Goal: Task Accomplishment & Management: Use online tool/utility

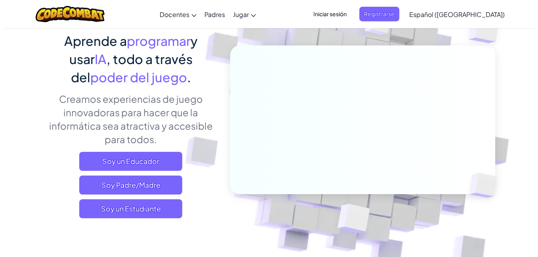
scroll to position [136, 0]
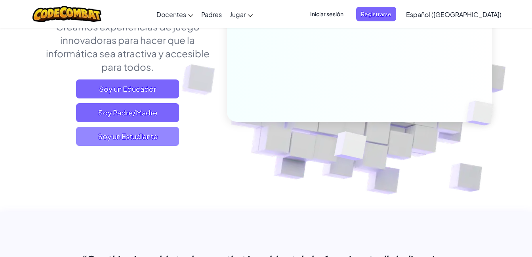
click at [147, 142] on span "Soy un Estudiante" at bounding box center [127, 136] width 103 height 19
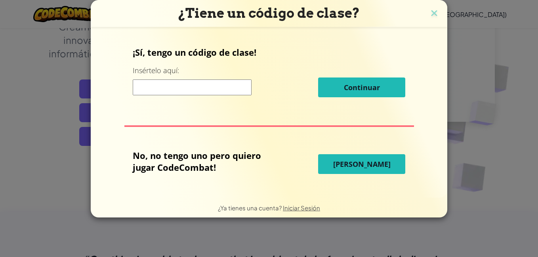
click at [345, 167] on span "[PERSON_NAME]" at bounding box center [361, 165] width 57 height 10
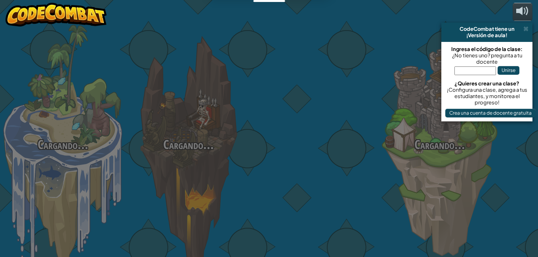
select select "es-419"
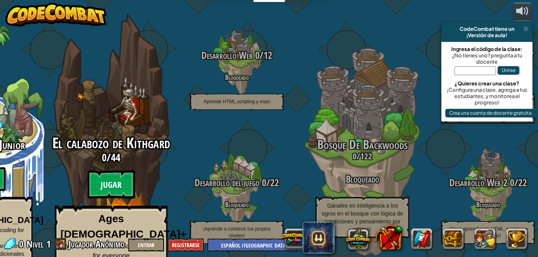
click at [122, 177] on btn "Jugar" at bounding box center [112, 185] width 48 height 29
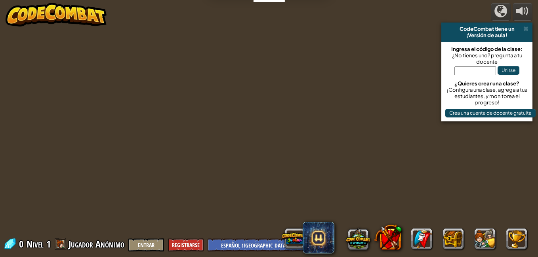
select select "es-419"
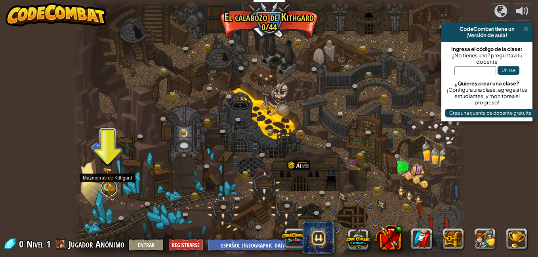
click at [109, 189] on link at bounding box center [109, 189] width 16 height 16
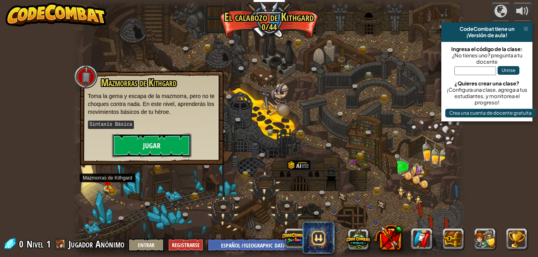
click at [137, 149] on button "Jugar" at bounding box center [151, 146] width 79 height 24
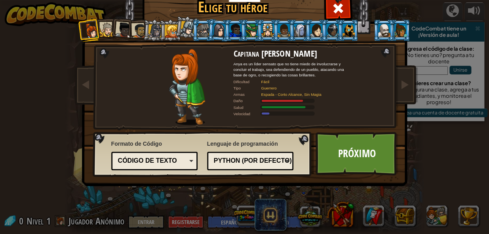
click at [324, 190] on div "[PERSON_NAME] tu héroe 0 Capitana [PERSON_NAME] es un líder sensato que no tien…" at bounding box center [244, 119] width 325 height 261
click at [339, 164] on link "Próximo" at bounding box center [357, 154] width 83 height 44
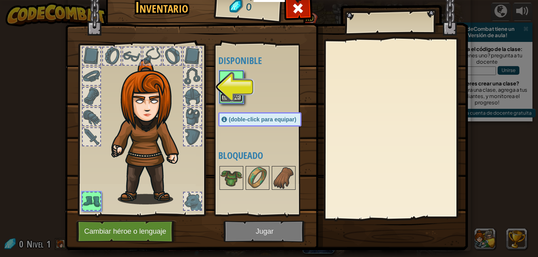
click at [225, 96] on button "Equipar" at bounding box center [231, 98] width 22 height 8
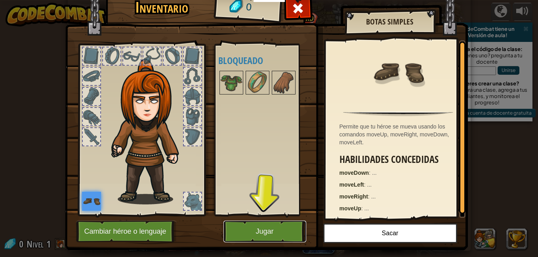
click at [259, 233] on button "Jugar" at bounding box center [264, 232] width 83 height 22
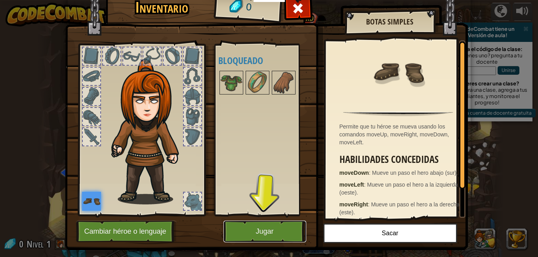
click at [260, 243] on button "Jugar" at bounding box center [264, 232] width 83 height 22
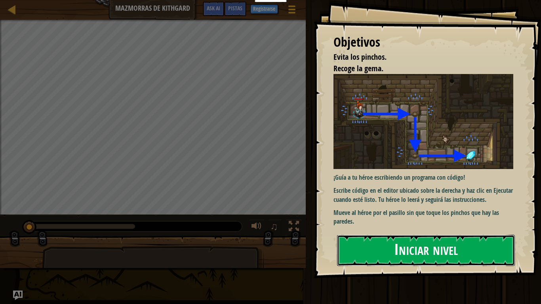
click at [377, 240] on button "Iniciar nivel" at bounding box center [426, 250] width 178 height 31
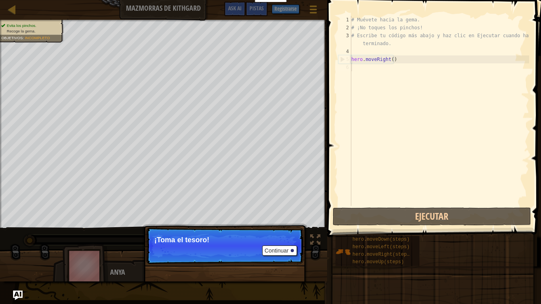
click at [274, 248] on p "Continuar ¡Toma el tesoro!" at bounding box center [224, 246] width 157 height 36
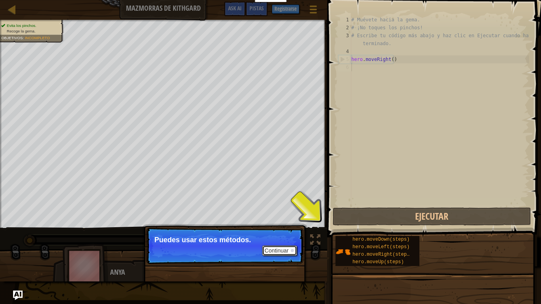
click at [274, 255] on button "Continuar" at bounding box center [279, 251] width 35 height 10
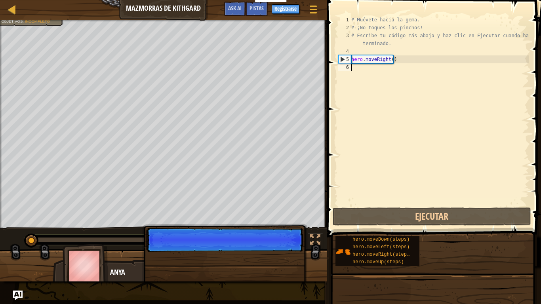
click at [279, 252] on p "Continuar" at bounding box center [224, 240] width 157 height 25
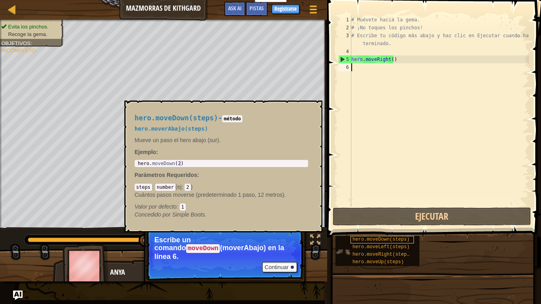
type textarea "h"
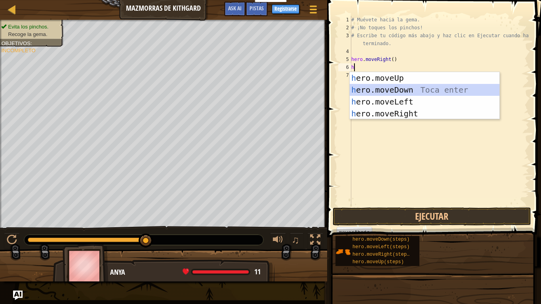
click at [408, 90] on div "h ero.moveUp Toca enter h ero.moveDown Toca enter h ero.moveLeft Toca enter h e…" at bounding box center [425, 107] width 150 height 71
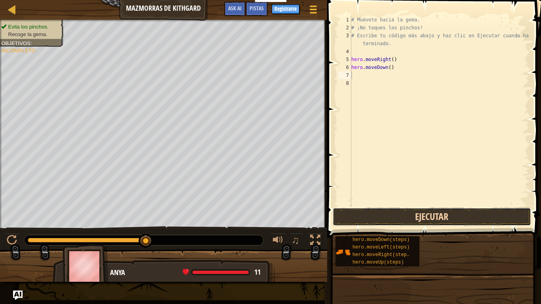
click at [457, 217] on button "Ejecutar" at bounding box center [432, 216] width 198 height 18
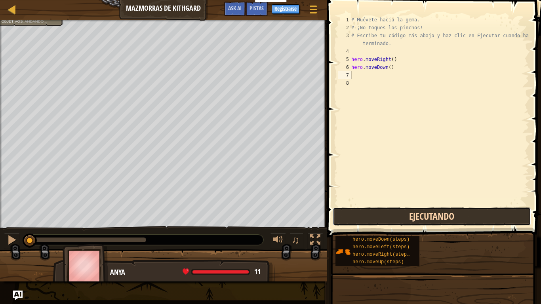
click at [457, 217] on button "Ejecutando" at bounding box center [432, 216] width 198 height 18
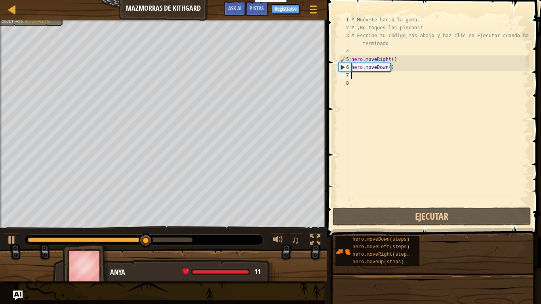
click at [356, 79] on div "# Muévete hacia la gema. # ¡No toques los pinchos! # Escribe tu código más abaj…" at bounding box center [439, 119] width 179 height 206
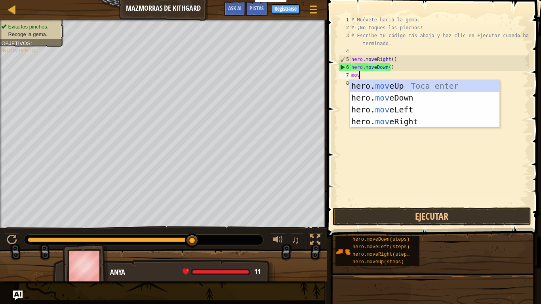
type textarea "move"
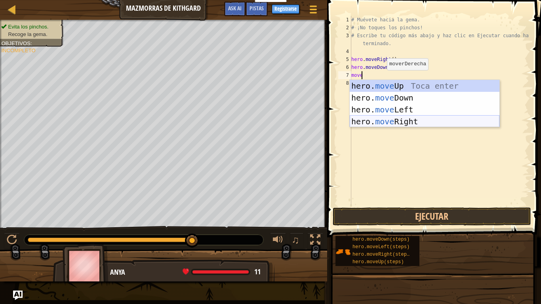
click at [379, 122] on div "hero. move Up Toca enter hero. move Down Toca enter hero. move Left Toca enter …" at bounding box center [425, 115] width 150 height 71
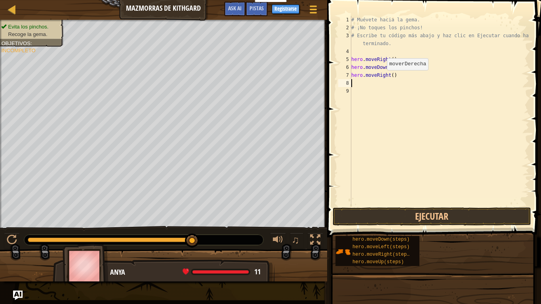
scroll to position [4, 0]
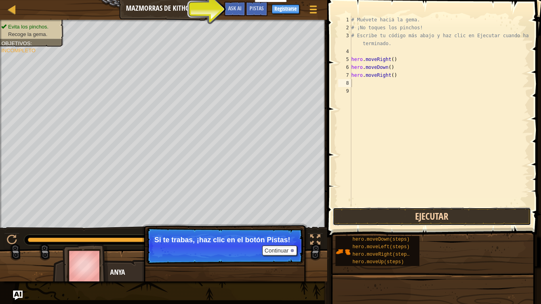
click at [392, 215] on button "Ejecutar" at bounding box center [432, 216] width 198 height 18
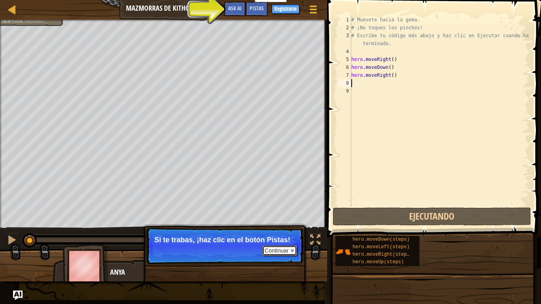
click at [281, 251] on button "Continuar" at bounding box center [279, 251] width 35 height 10
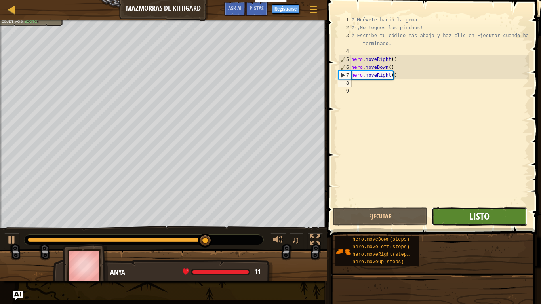
click at [489, 218] on span "Listo" at bounding box center [479, 216] width 20 height 13
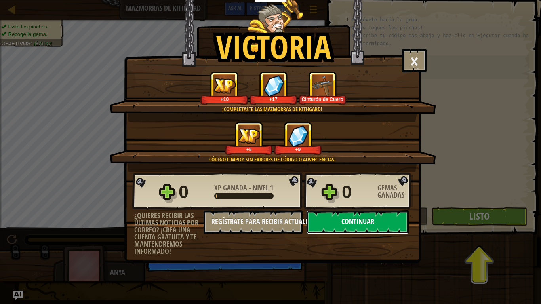
click at [367, 225] on button "Continuar" at bounding box center [357, 222] width 102 height 24
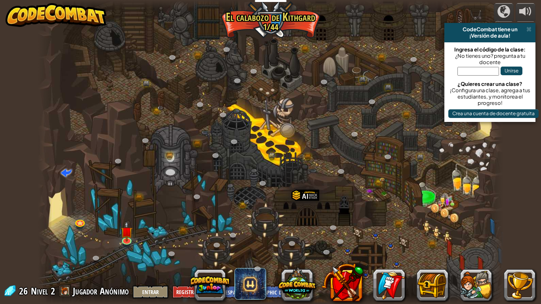
select select "es-419"
click at [128, 240] on img at bounding box center [126, 226] width 12 height 27
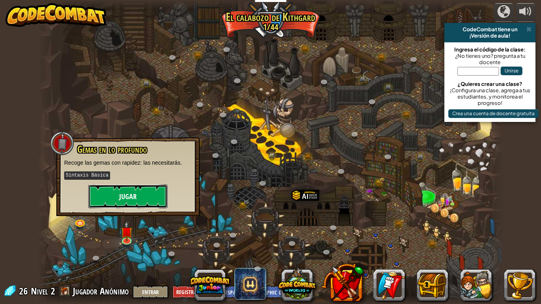
click at [112, 196] on button "Jugar" at bounding box center [127, 197] width 79 height 24
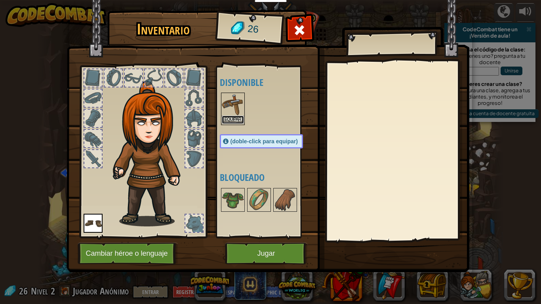
click at [238, 119] on button "Equipar" at bounding box center [233, 120] width 22 height 8
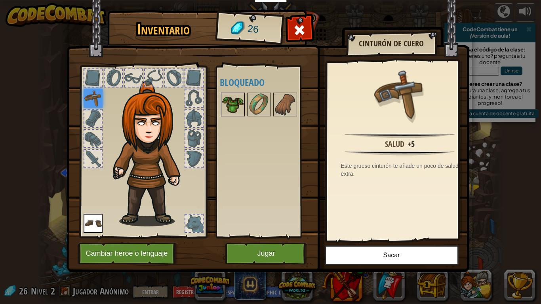
click at [234, 107] on img at bounding box center [233, 104] width 22 height 22
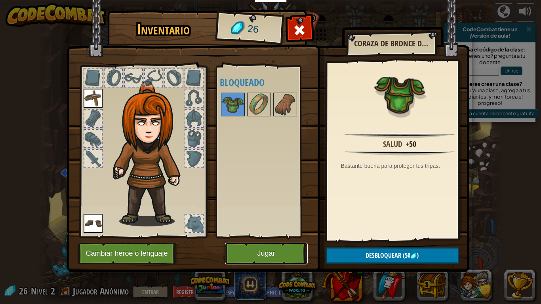
click at [291, 252] on button "Jugar" at bounding box center [266, 254] width 83 height 22
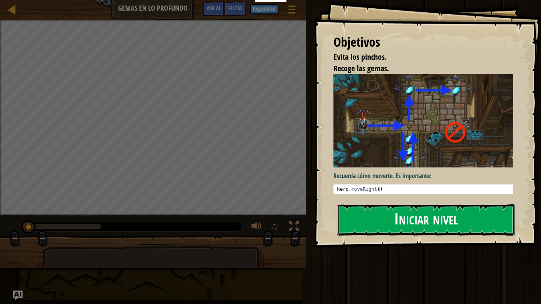
click at [450, 219] on button "Iniciar nivel" at bounding box center [426, 219] width 178 height 31
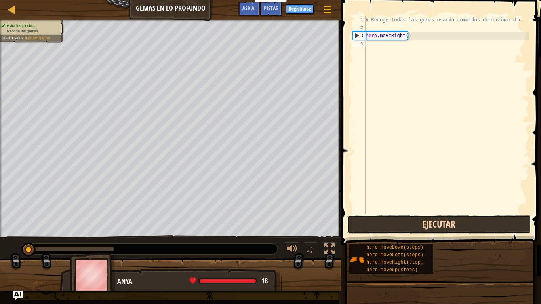
click at [374, 221] on button "Ejecutar" at bounding box center [439, 224] width 185 height 18
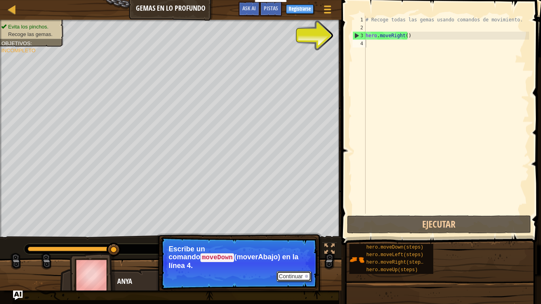
click at [297, 257] on button "Continuar" at bounding box center [293, 276] width 35 height 10
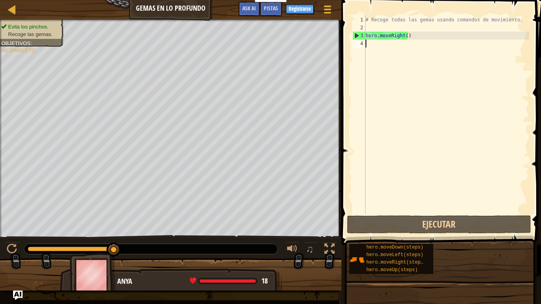
click at [379, 47] on div "# Recoge todas las gemas usando comandos de movimiento. hero . moveRight ( )" at bounding box center [446, 123] width 165 height 214
type textarea "h"
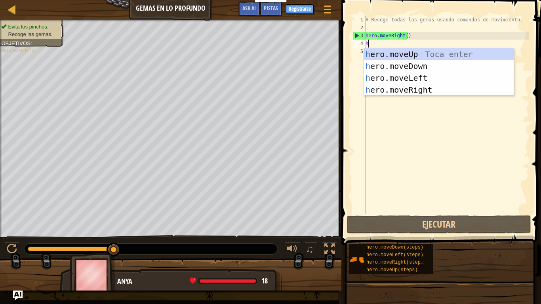
scroll to position [4, 0]
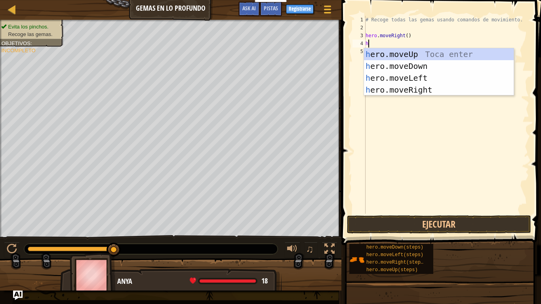
click at [430, 85] on div "h ero.moveUp Toca enter h ero.moveDown Toca enter h ero.moveLeft Toca enter h e…" at bounding box center [439, 83] width 150 height 71
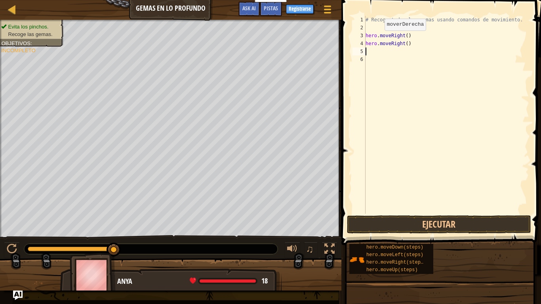
click at [374, 51] on div "# Recoge todas las gemas usando comandos de movimiento. hero . moveRight ( ) he…" at bounding box center [446, 123] width 165 height 214
type textarea "h"
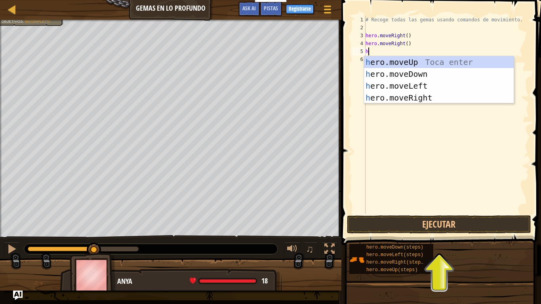
click at [443, 62] on div "h ero.moveUp Toca enter h ero.moveDown Toca enter h ero.moveLeft Toca enter h e…" at bounding box center [439, 91] width 150 height 71
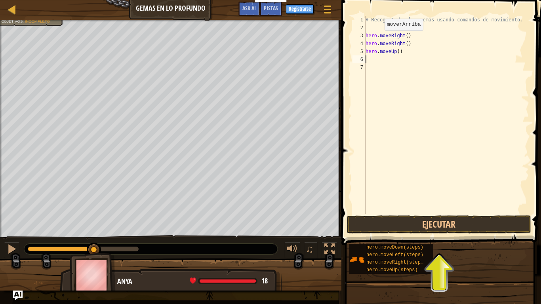
type textarea "h"
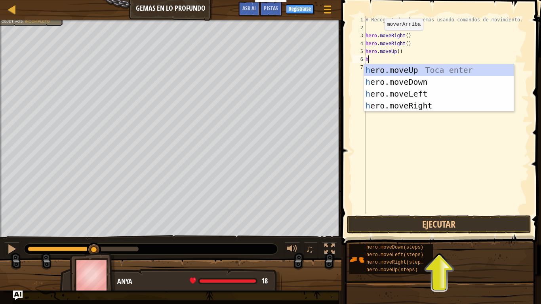
click at [435, 92] on div "h ero.moveUp Toca enter h ero.moveDown Toca enter h ero.moveLeft Toca enter h e…" at bounding box center [439, 99] width 150 height 71
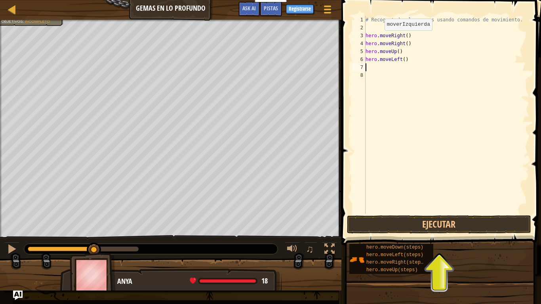
type textarea "h"
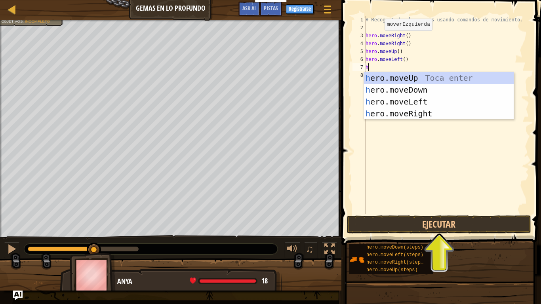
click at [469, 91] on div "h ero.moveUp Toca enter h ero.moveDown Toca enter h ero.moveLeft Toca enter h e…" at bounding box center [439, 107] width 150 height 71
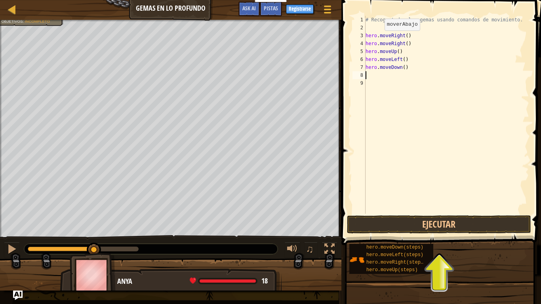
type textarea "h"
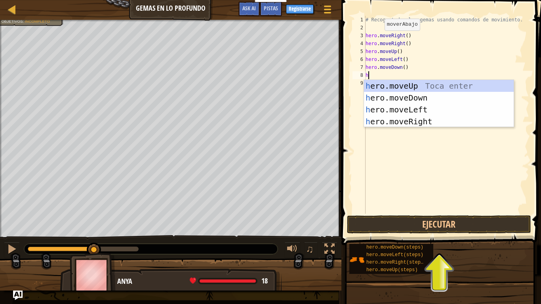
click at [438, 100] on div "h ero.moveUp Toca enter h ero.moveDown Toca enter h ero.moveLeft Toca enter h e…" at bounding box center [439, 115] width 150 height 71
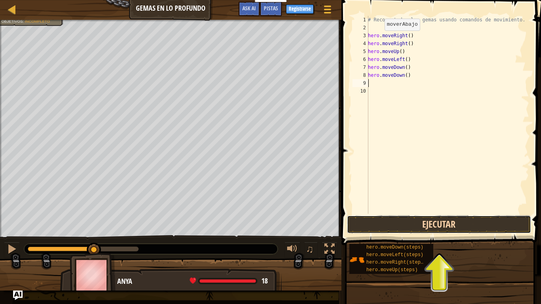
click at [461, 222] on button "Ejecutar" at bounding box center [439, 224] width 185 height 18
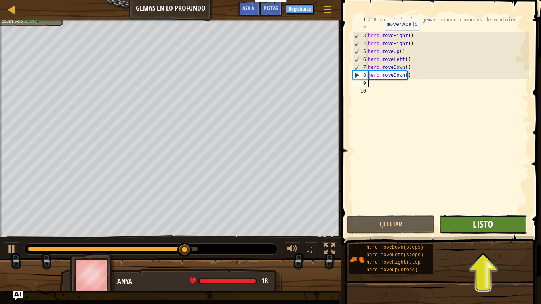
click at [492, 223] on span "Listo" at bounding box center [483, 224] width 20 height 13
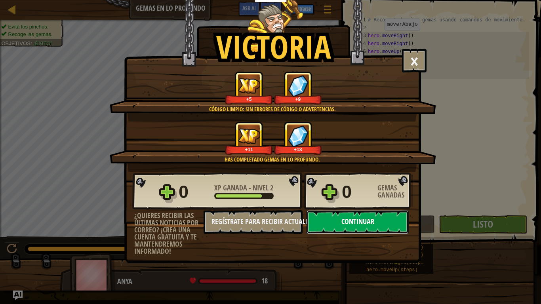
click at [362, 228] on button "Continuar" at bounding box center [357, 222] width 102 height 24
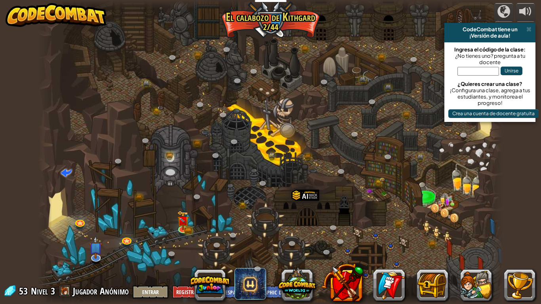
select select "es-419"
click at [184, 224] on img at bounding box center [183, 216] width 12 height 26
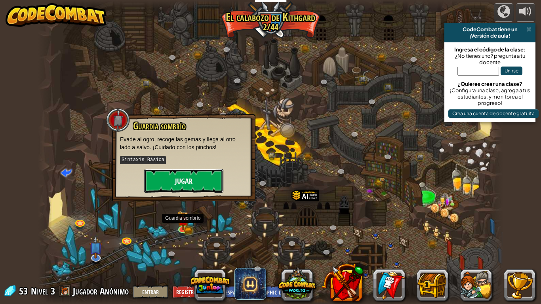
click at [206, 176] on button "Jugar" at bounding box center [183, 181] width 79 height 24
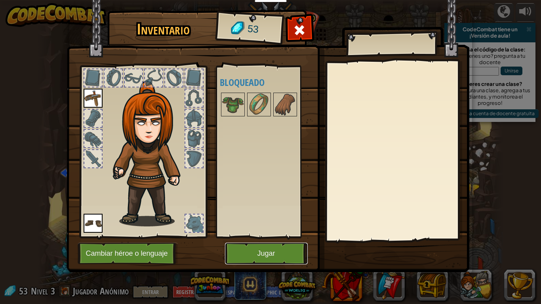
click at [286, 252] on button "Jugar" at bounding box center [266, 254] width 83 height 22
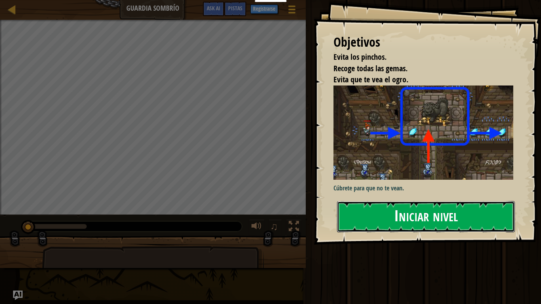
click at [410, 210] on button "Iniciar nivel" at bounding box center [426, 216] width 178 height 31
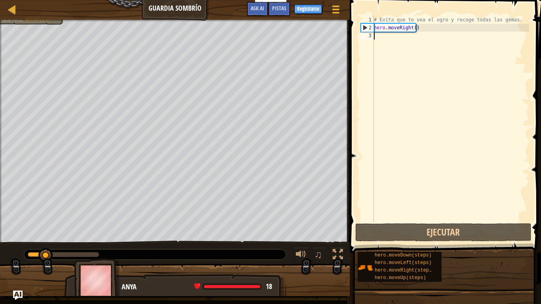
type textarea "y"
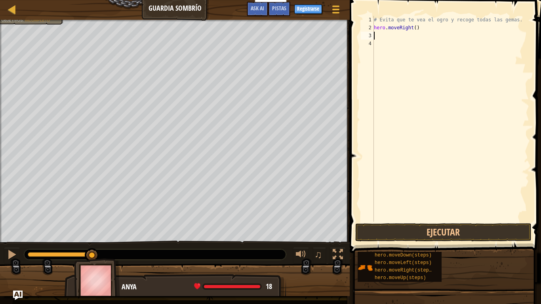
type textarea "h"
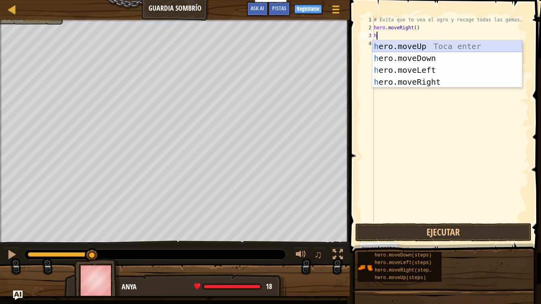
click at [418, 42] on div "h ero.moveUp Toca enter h ero.moveDown Toca enter h ero.moveLeft Toca enter h e…" at bounding box center [447, 75] width 150 height 71
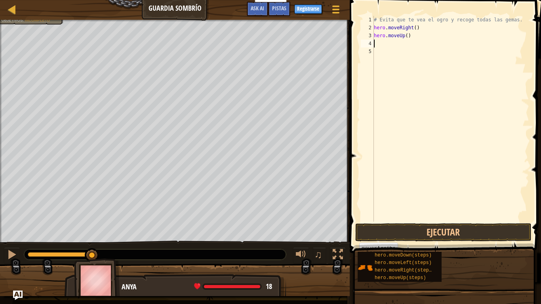
type textarea "h"
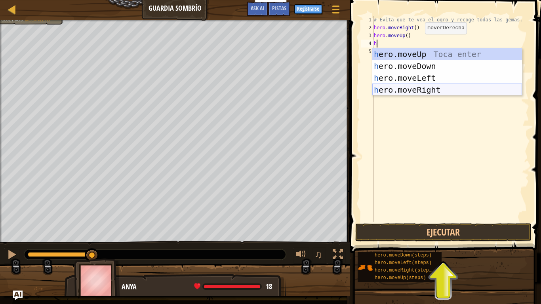
click at [405, 92] on div "h ero.moveUp Toca enter h ero.moveDown Toca enter h ero.moveLeft Toca enter h e…" at bounding box center [447, 83] width 150 height 71
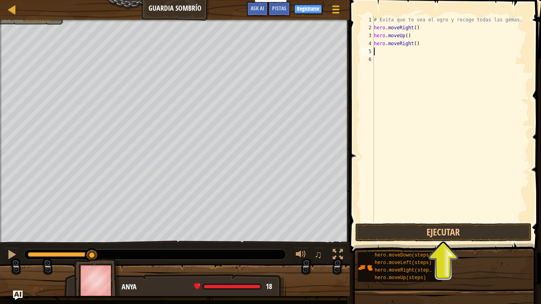
type textarea "h"
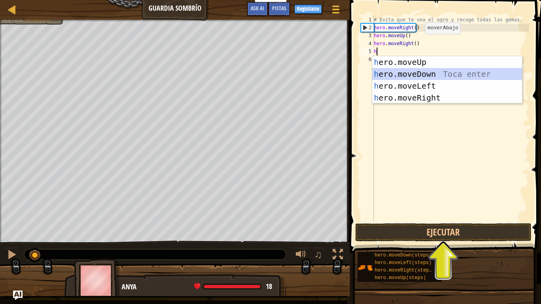
click at [423, 74] on div "h ero.moveUp Toca enter h ero.moveDown Toca enter h ero.moveLeft Toca enter h e…" at bounding box center [447, 91] width 150 height 71
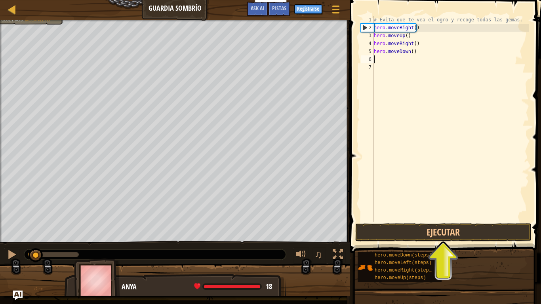
type textarea "h"
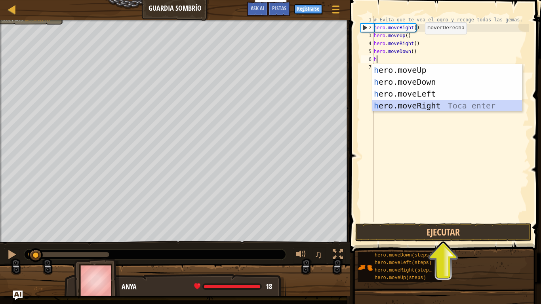
click at [413, 103] on div "h ero.moveUp Toca enter h ero.moveDown Toca enter h ero.moveLeft Toca enter h e…" at bounding box center [447, 99] width 150 height 71
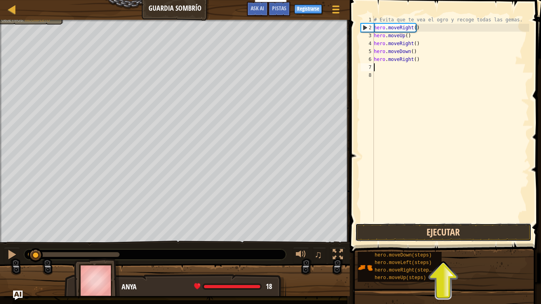
click at [408, 233] on button "Ejecutar" at bounding box center [443, 232] width 176 height 18
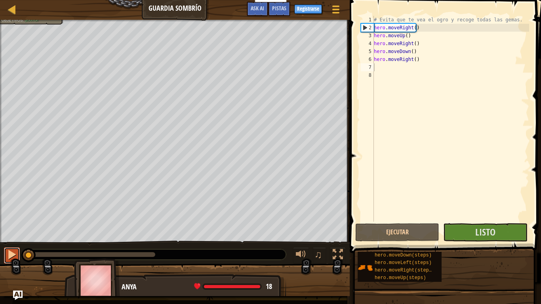
click at [16, 251] on div at bounding box center [12, 254] width 10 height 10
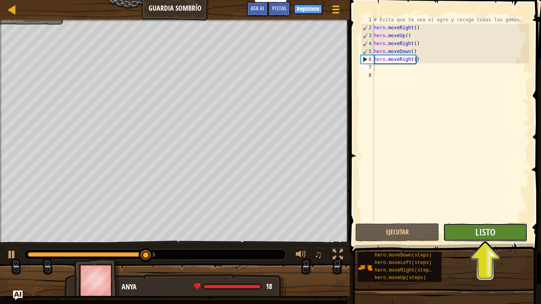
click at [498, 232] on button "Listo" at bounding box center [485, 232] width 84 height 18
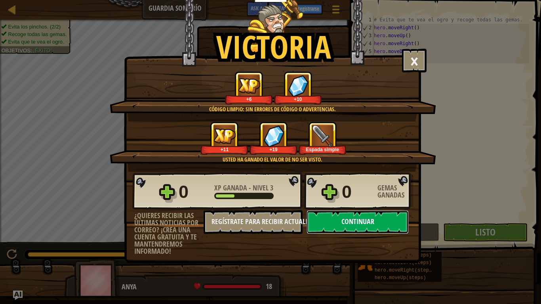
click at [383, 217] on button "Continuar" at bounding box center [357, 222] width 102 height 24
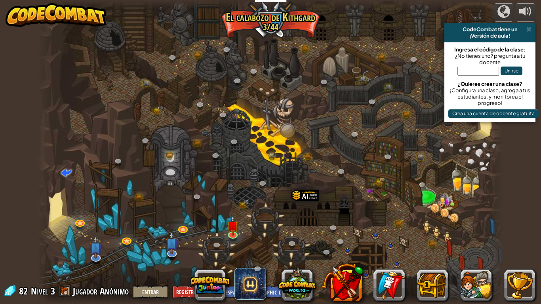
select select "es-419"
click at [238, 229] on img at bounding box center [233, 220] width 12 height 27
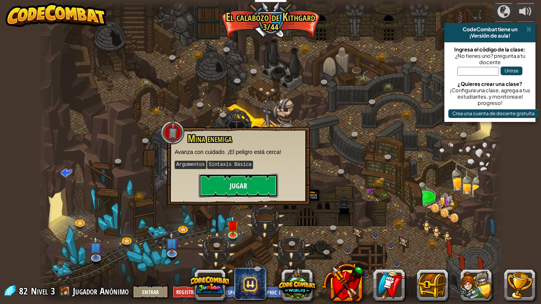
click at [226, 192] on button "Jugar" at bounding box center [238, 186] width 79 height 24
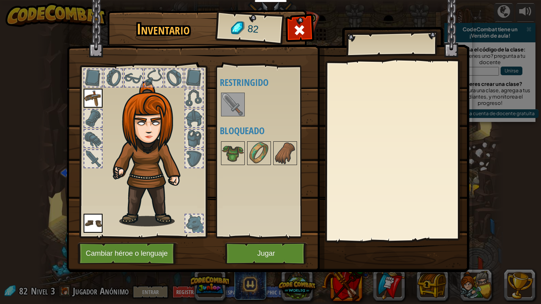
click at [235, 102] on img at bounding box center [233, 104] width 22 height 22
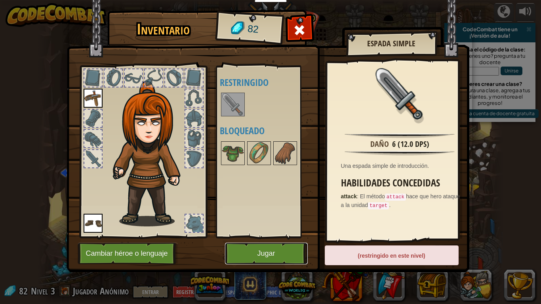
click at [283, 246] on button "Jugar" at bounding box center [266, 254] width 83 height 22
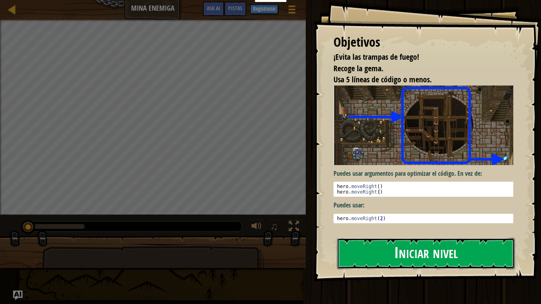
click at [414, 253] on button "Iniciar nivel" at bounding box center [426, 253] width 178 height 31
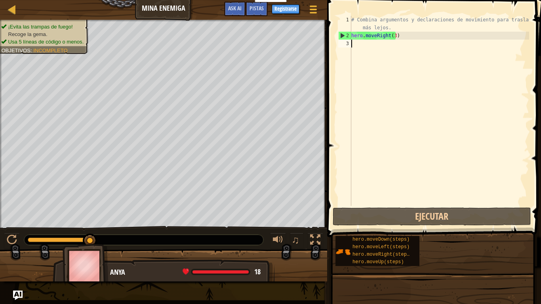
type textarea "h"
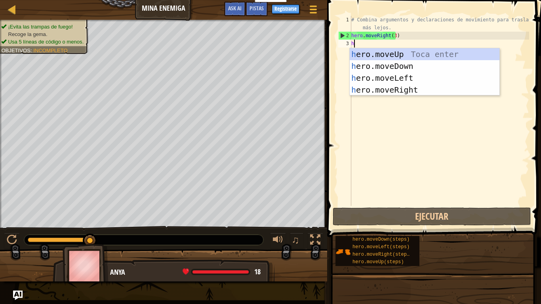
scroll to position [4, 0]
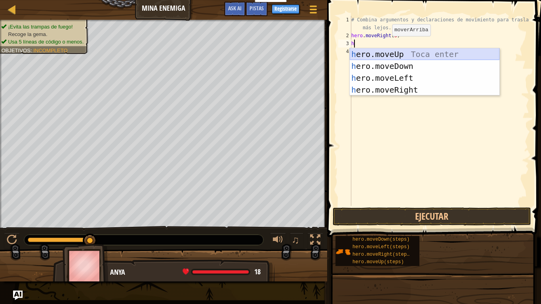
click at [386, 57] on div "h ero.moveUp Toca enter h ero.moveDown Toca enter h ero.moveLeft Toca enter h e…" at bounding box center [425, 83] width 150 height 71
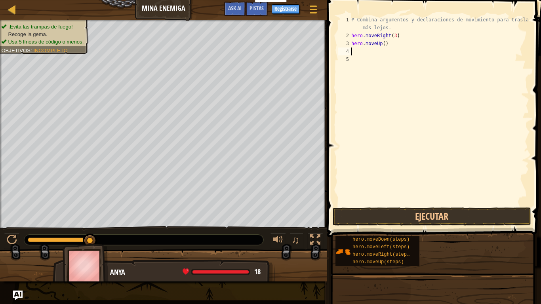
type textarea "h"
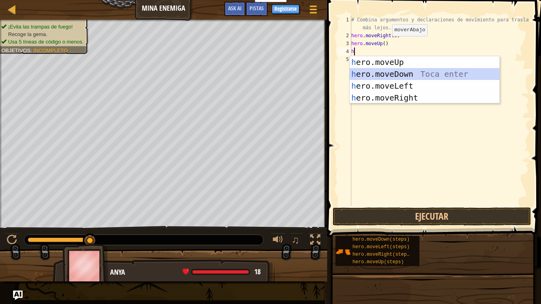
click at [383, 77] on div "h ero.moveUp Toca enter h ero.moveDown Toca enter h ero.moveLeft Toca enter h e…" at bounding box center [425, 91] width 150 height 71
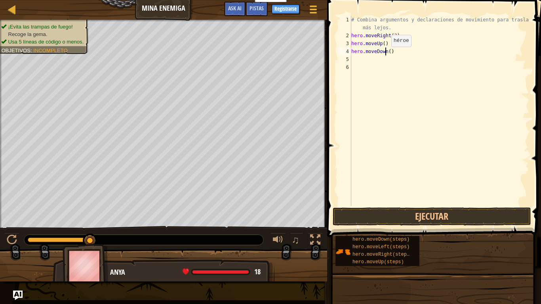
click at [384, 55] on div "# Combina argumentos y declaraciones de movimiento para trasladarte más lejos. …" at bounding box center [439, 123] width 179 height 214
click at [393, 55] on div "# Combina argumentos y declaraciones de movimiento para trasladarte más lejos. …" at bounding box center [439, 123] width 179 height 214
type textarea "h"
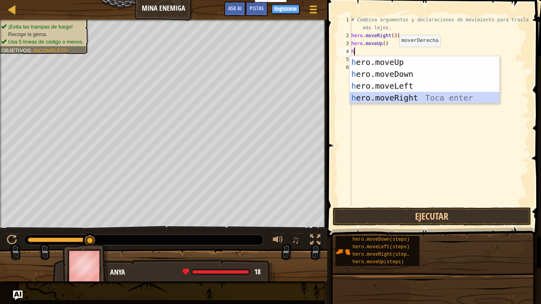
click at [389, 98] on div "h ero.moveUp Toca enter h ero.moveDown Toca enter h ero.moveLeft Toca enter h e…" at bounding box center [425, 91] width 150 height 71
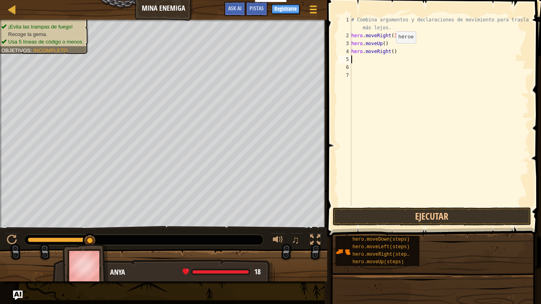
click at [389, 51] on div "# Combina argumentos y declaraciones de movimiento para trasladarte más lejos. …" at bounding box center [439, 123] width 179 height 214
type textarea "hero.moveRight(3)"
click at [364, 60] on div "# Combina argumentos y declaraciones de movimiento para trasladarte más lejos. …" at bounding box center [439, 123] width 179 height 214
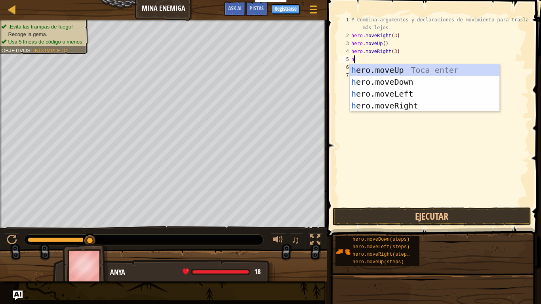
type textarea "h"
click at [390, 103] on div "h ero.moveUp Toca enter h ero.moveDown Toca enter h ero.moveLeft Toca enter h e…" at bounding box center [425, 99] width 150 height 71
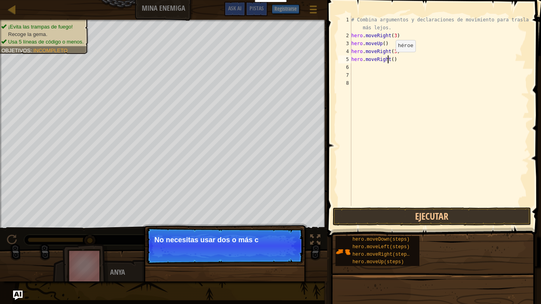
click at [389, 59] on div "# Combina argumentos y declaraciones de movimiento para trasladarte más lejos. …" at bounding box center [439, 123] width 179 height 214
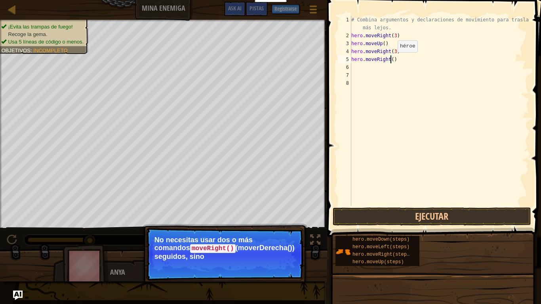
click at [391, 60] on div "# Combina argumentos y declaraciones de movimiento para trasladarte más lejos. …" at bounding box center [439, 123] width 179 height 214
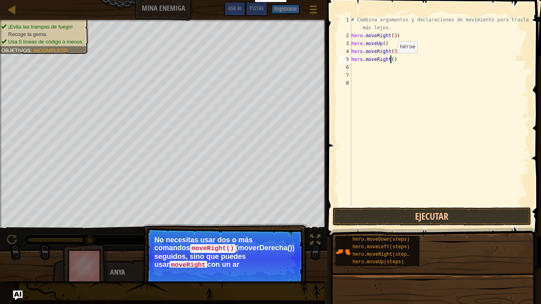
scroll to position [4, 3]
click at [272, 257] on button "Continuar" at bounding box center [279, 274] width 35 height 10
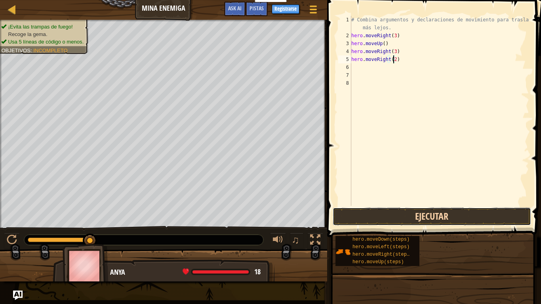
click at [402, 210] on button "Ejecutar" at bounding box center [432, 216] width 198 height 18
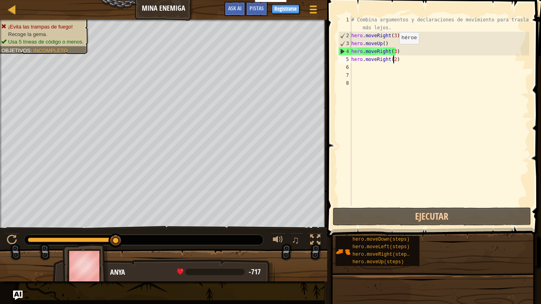
click at [392, 52] on div "# Combina argumentos y declaraciones de movimiento para trasladarte más lejos. …" at bounding box center [439, 123] width 179 height 214
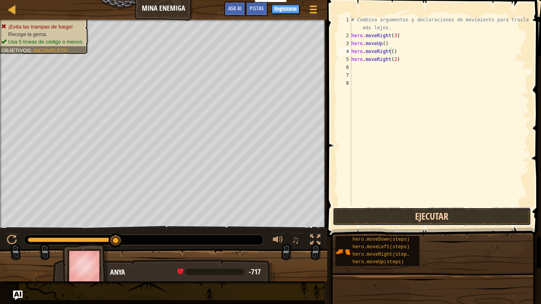
click at [389, 217] on button "Ejecutar" at bounding box center [432, 216] width 198 height 18
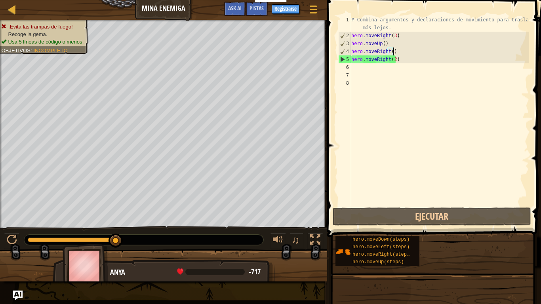
click at [396, 53] on div "# Combina argumentos y declaraciones de movimiento para trasladarte más lejos. …" at bounding box center [439, 123] width 179 height 214
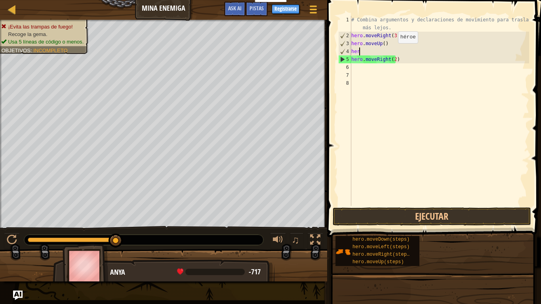
scroll to position [4, 0]
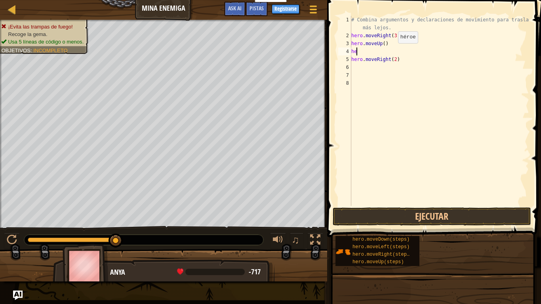
type textarea "h"
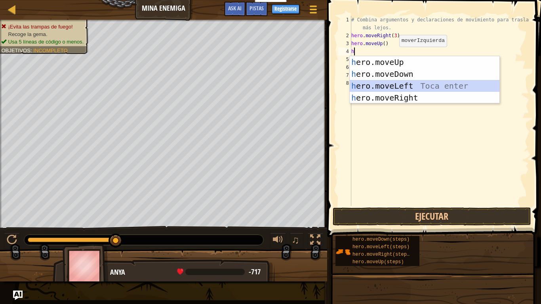
click at [409, 84] on div "h ero.moveUp Toca enter h ero.moveDown Toca enter h ero.moveLeft Toca enter h e…" at bounding box center [425, 91] width 150 height 71
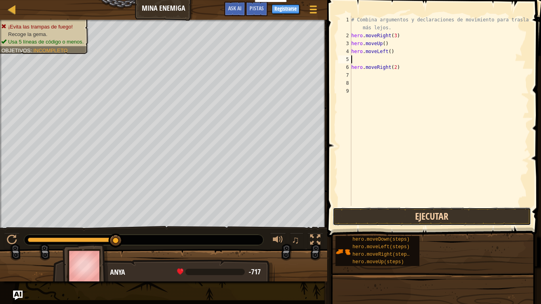
click at [394, 223] on button "Ejecutar" at bounding box center [432, 216] width 198 height 18
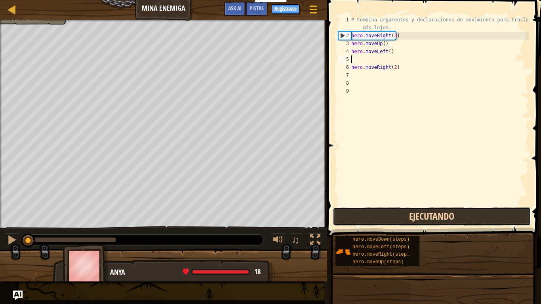
click at [394, 221] on button "Ejecutando" at bounding box center [432, 216] width 198 height 18
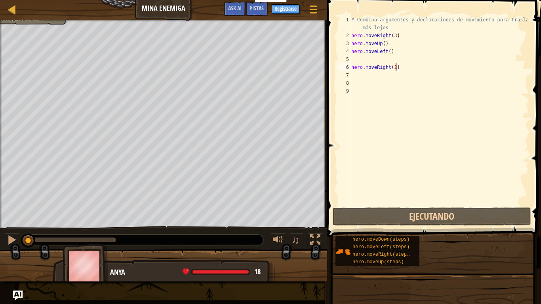
click at [409, 66] on div "# Combina argumentos y declaraciones de movimiento para trasladarte más lejos. …" at bounding box center [439, 123] width 179 height 214
type textarea "hero.moveRight(2)"
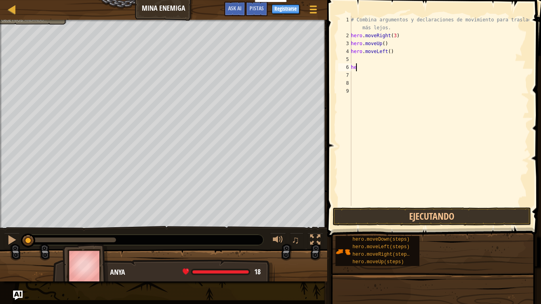
type textarea "h"
click at [390, 51] on div "# Combina argumentos y declaraciones de movimiento para trasladarte más lejos. …" at bounding box center [439, 123] width 180 height 214
type textarea "h"
click at [390, 46] on div "# Combina argumentos y declaraciones de movimiento para trasladarte más lejos. …" at bounding box center [439, 123] width 180 height 214
type textarea "h"
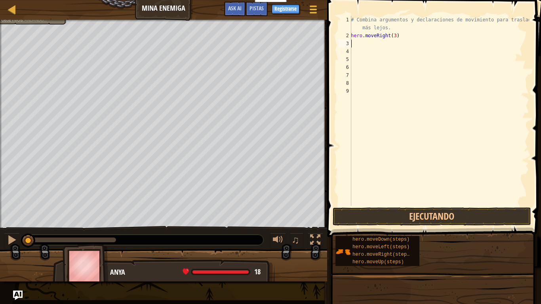
type textarea "h"
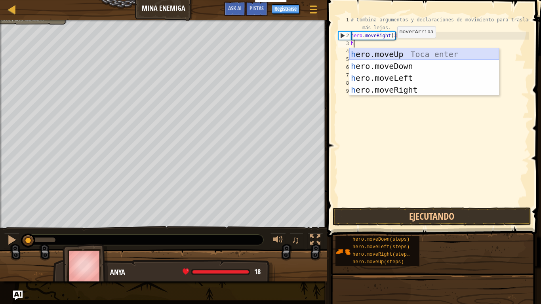
click at [378, 53] on div "h ero.moveUp Toca enter h ero.moveDown Toca enter h ero.moveLeft Toca enter h e…" at bounding box center [424, 83] width 150 height 71
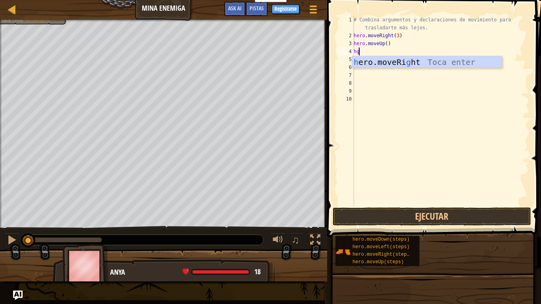
type textarea "h"
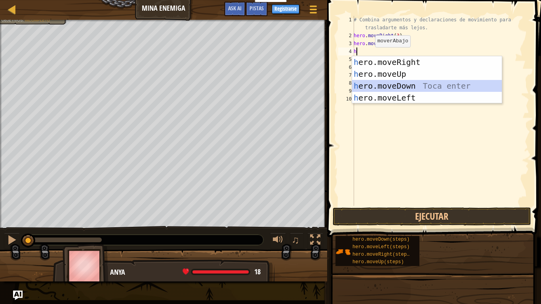
click at [382, 82] on div "h ero.moveRight Toca enter h ero.moveUp Toca enter h ero.moveDown Toca enter h …" at bounding box center [427, 91] width 150 height 71
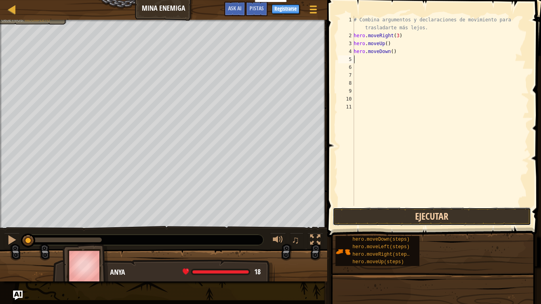
click at [396, 219] on button "Ejecutar" at bounding box center [432, 216] width 198 height 18
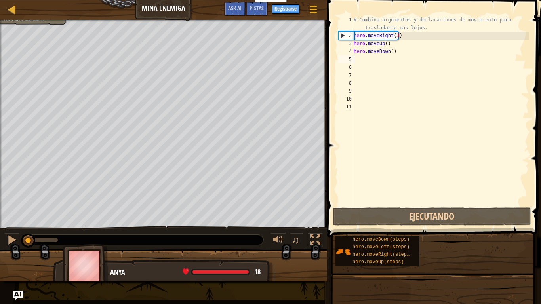
click at [399, 55] on div "# Combina argumentos y declaraciones de movimiento para trasladarte más lejos. …" at bounding box center [440, 123] width 177 height 214
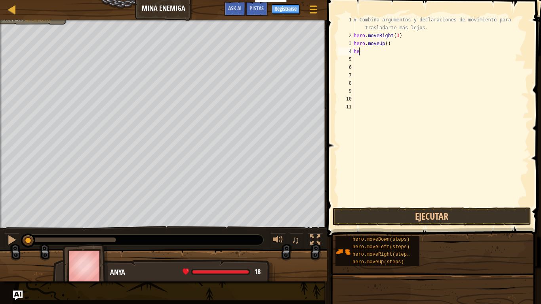
type textarea "h"
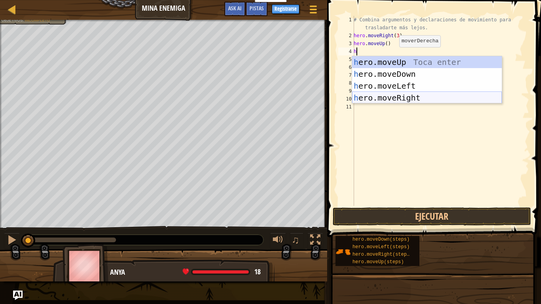
click at [371, 97] on div "h ero.moveUp Toca enter h ero.moveDown Toca enter h ero.moveLeft Toca enter h e…" at bounding box center [427, 91] width 150 height 71
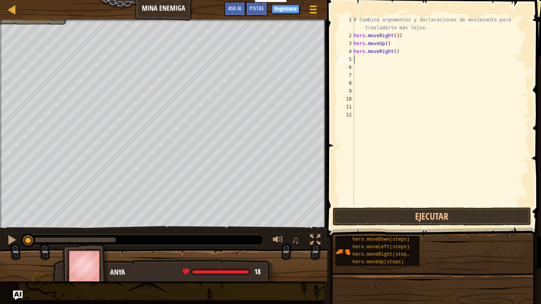
type textarea "h"
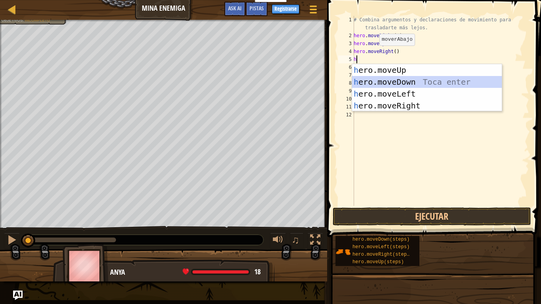
click at [390, 80] on div "h ero.moveUp Toca enter h ero.moveDown Toca enter h ero.moveLeft Toca enter h e…" at bounding box center [427, 99] width 150 height 71
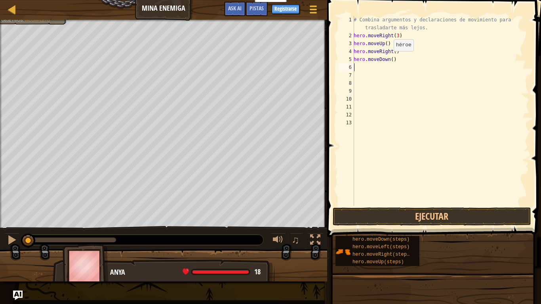
click at [389, 59] on div "# Combina argumentos y declaraciones de movimiento para trasladarte más lejos. …" at bounding box center [440, 123] width 177 height 214
type textarea "hero.moveDown(3)"
click at [383, 68] on div "# Combina argumentos y declaraciones de movimiento para trasladarte más lejos. …" at bounding box center [440, 123] width 177 height 214
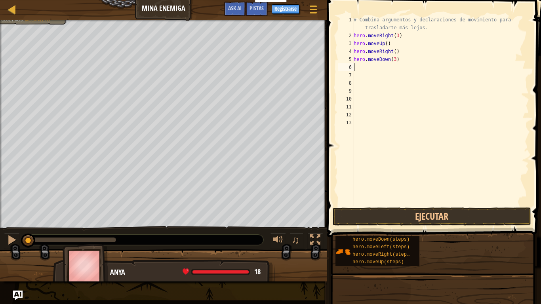
type textarea "h"
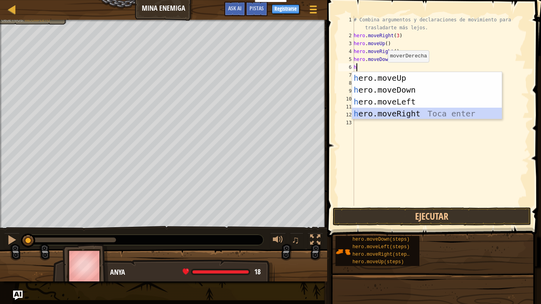
click at [388, 112] on div "h ero.moveUp Toca enter h ero.moveDown Toca enter h ero.moveLeft Toca enter h e…" at bounding box center [427, 107] width 150 height 71
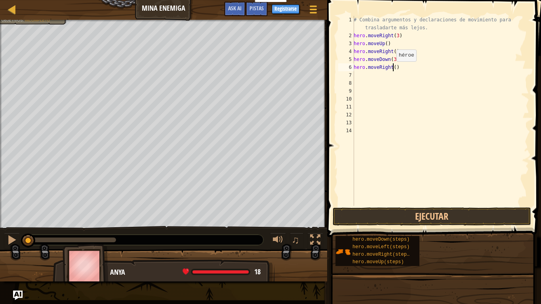
click at [392, 69] on div "# Combina argumentos y declaraciones de movimiento para trasladarte más lejos. …" at bounding box center [440, 123] width 177 height 214
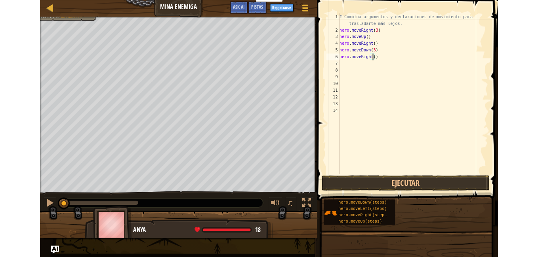
scroll to position [4, 3]
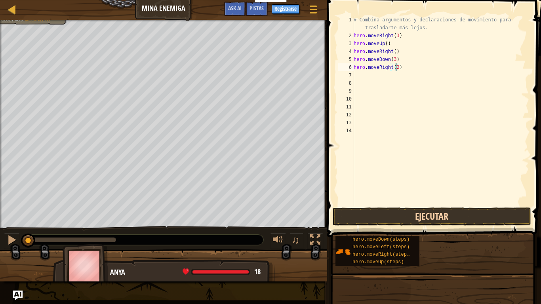
type textarea "hero.moveRight(2)"
click at [414, 216] on button "Ejecutar" at bounding box center [432, 216] width 198 height 18
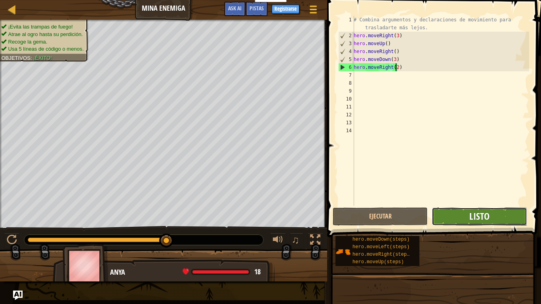
click at [478, 214] on span "Listo" at bounding box center [479, 216] width 20 height 13
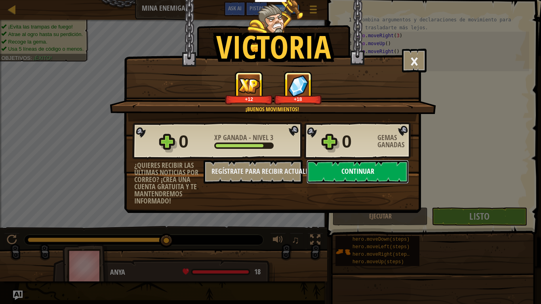
click at [374, 166] on button "Continuar" at bounding box center [357, 172] width 102 height 24
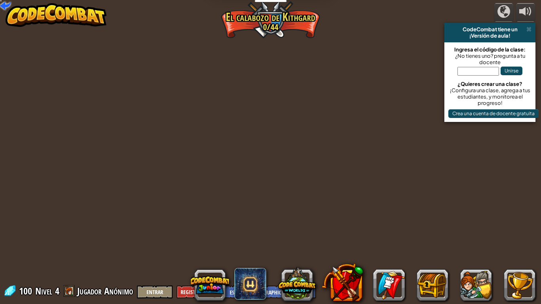
select select "es-419"
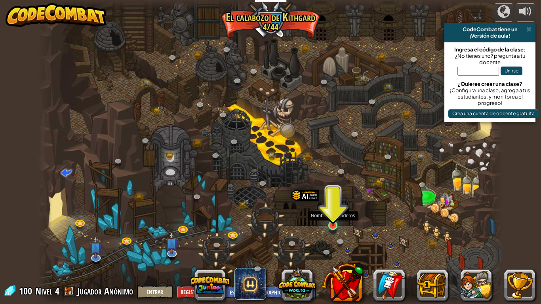
click at [329, 221] on img at bounding box center [333, 213] width 12 height 27
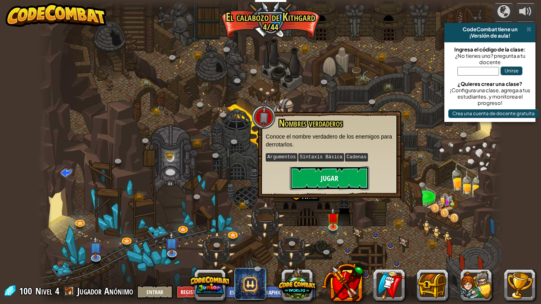
click at [333, 177] on button "Jugar" at bounding box center [329, 178] width 79 height 24
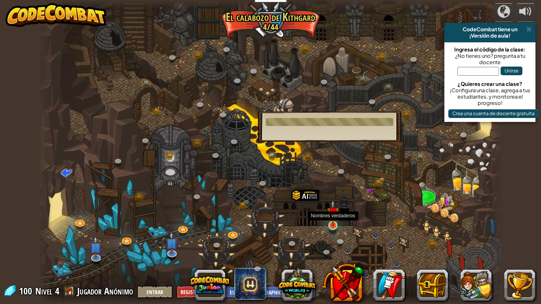
click at [333, 218] on img at bounding box center [333, 213] width 12 height 27
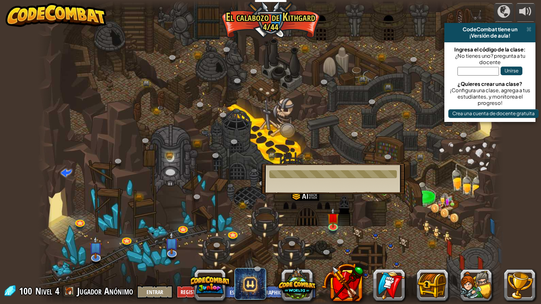
click at [345, 233] on div at bounding box center [270, 152] width 465 height 304
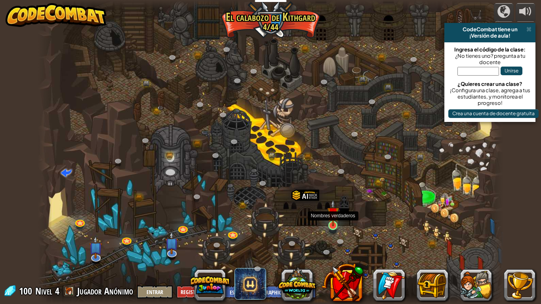
click at [330, 226] on img at bounding box center [333, 213] width 12 height 27
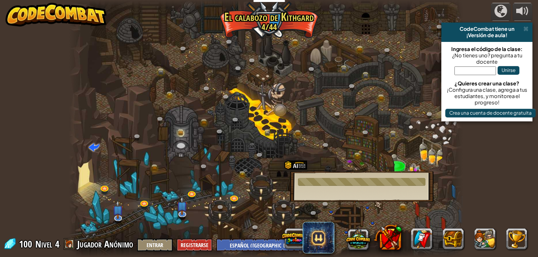
click at [165, 179] on div at bounding box center [266, 128] width 394 height 257
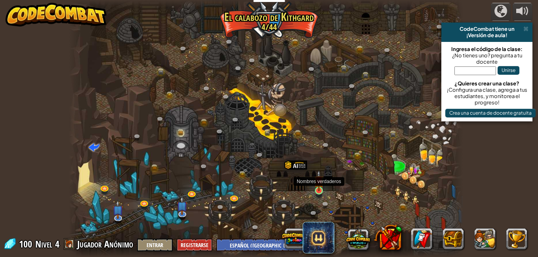
click at [317, 188] on img at bounding box center [319, 180] width 10 height 21
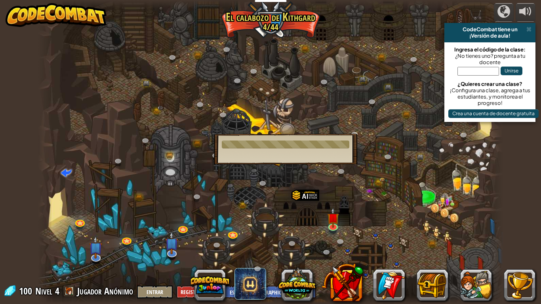
click at [301, 233] on div at bounding box center [270, 152] width 465 height 304
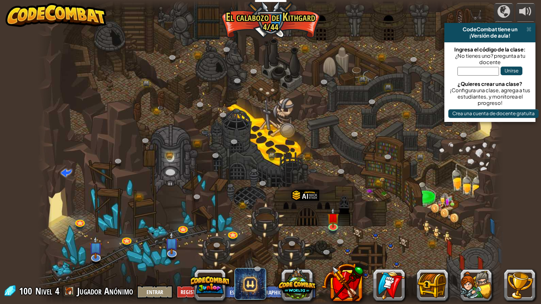
click at [301, 233] on div at bounding box center [270, 152] width 465 height 304
click at [233, 235] on link at bounding box center [233, 234] width 16 height 16
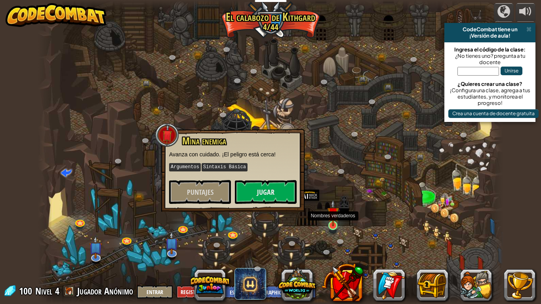
click at [334, 221] on img at bounding box center [333, 213] width 12 height 27
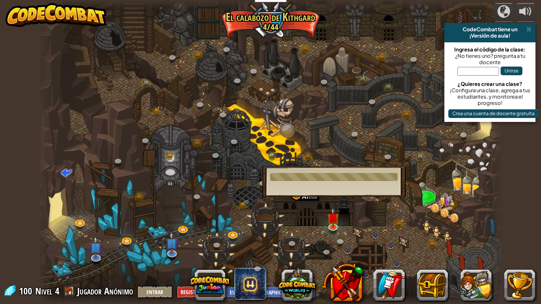
click at [293, 237] on div at bounding box center [270, 152] width 465 height 304
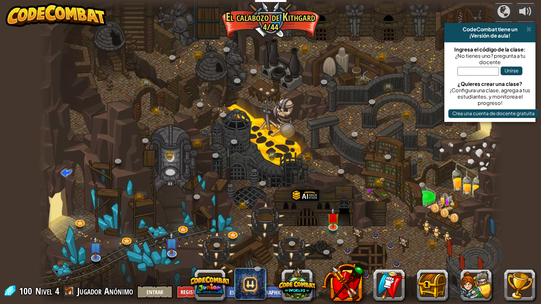
click at [291, 226] on div at bounding box center [270, 152] width 465 height 304
click at [304, 199] on div at bounding box center [305, 206] width 28 height 36
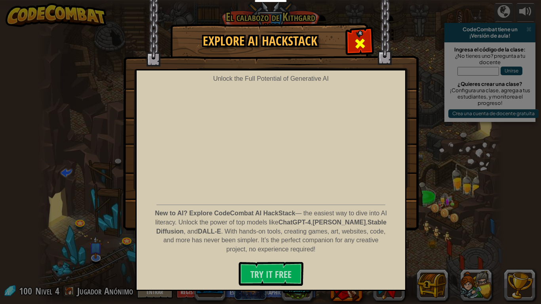
click at [356, 42] on span at bounding box center [360, 43] width 13 height 13
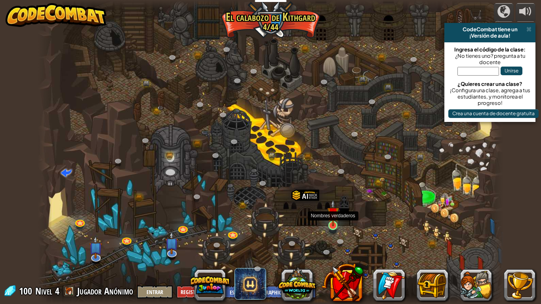
click at [330, 216] on img at bounding box center [333, 213] width 12 height 27
